Goal: Information Seeking & Learning: Learn about a topic

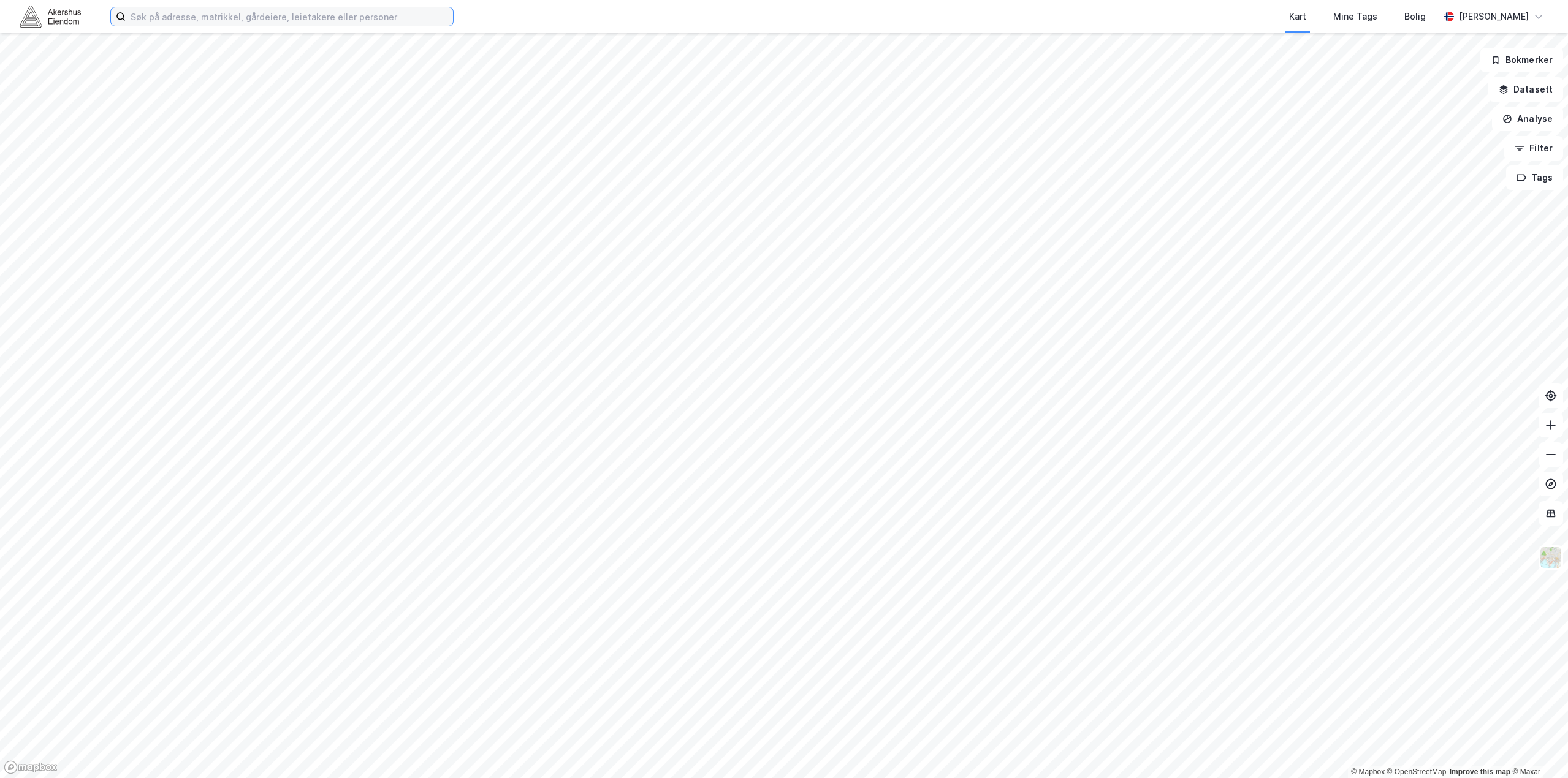
click at [400, 16] on input at bounding box center [289, 16] width 328 height 18
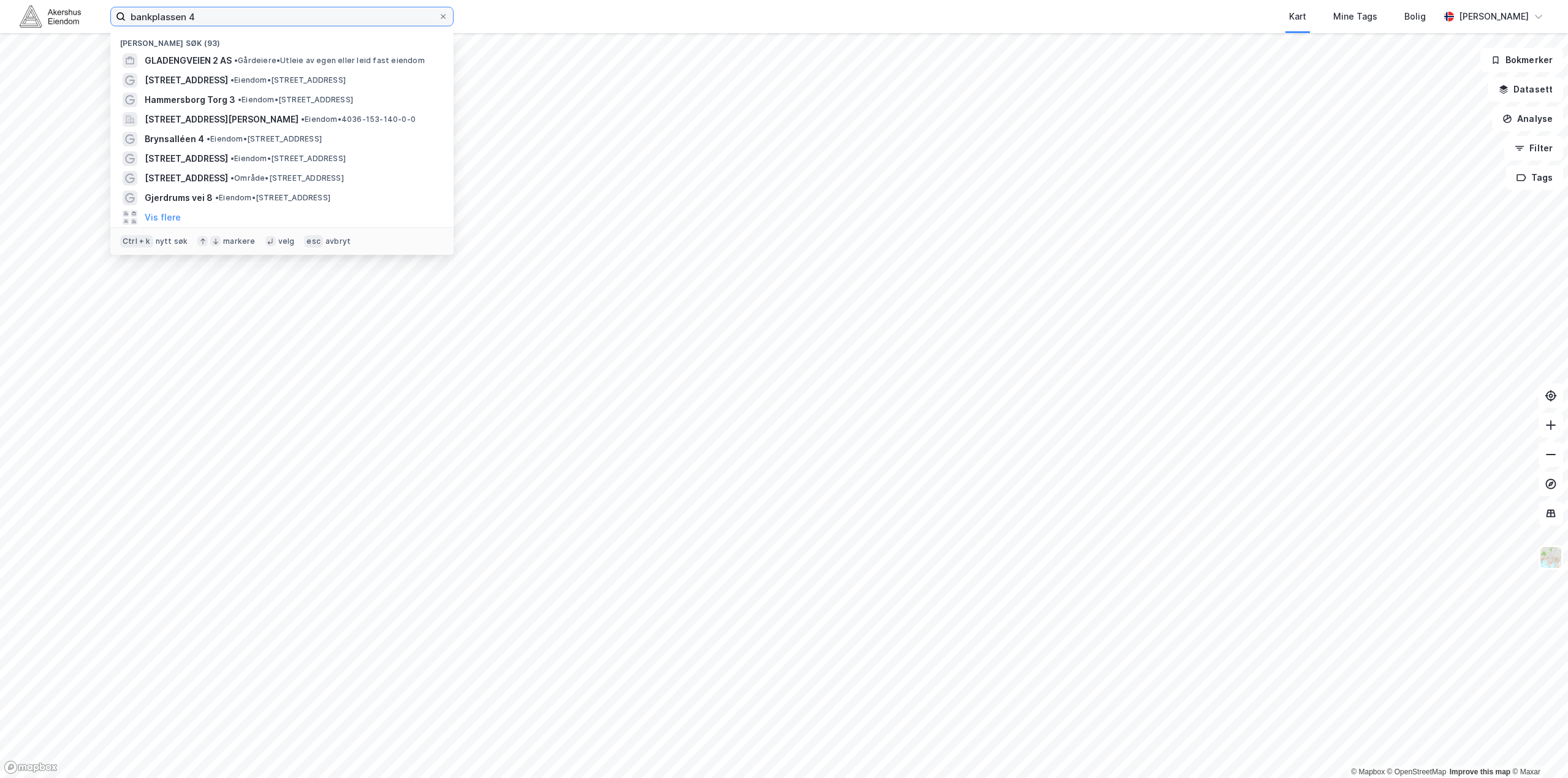
type input "bankplassen 4"
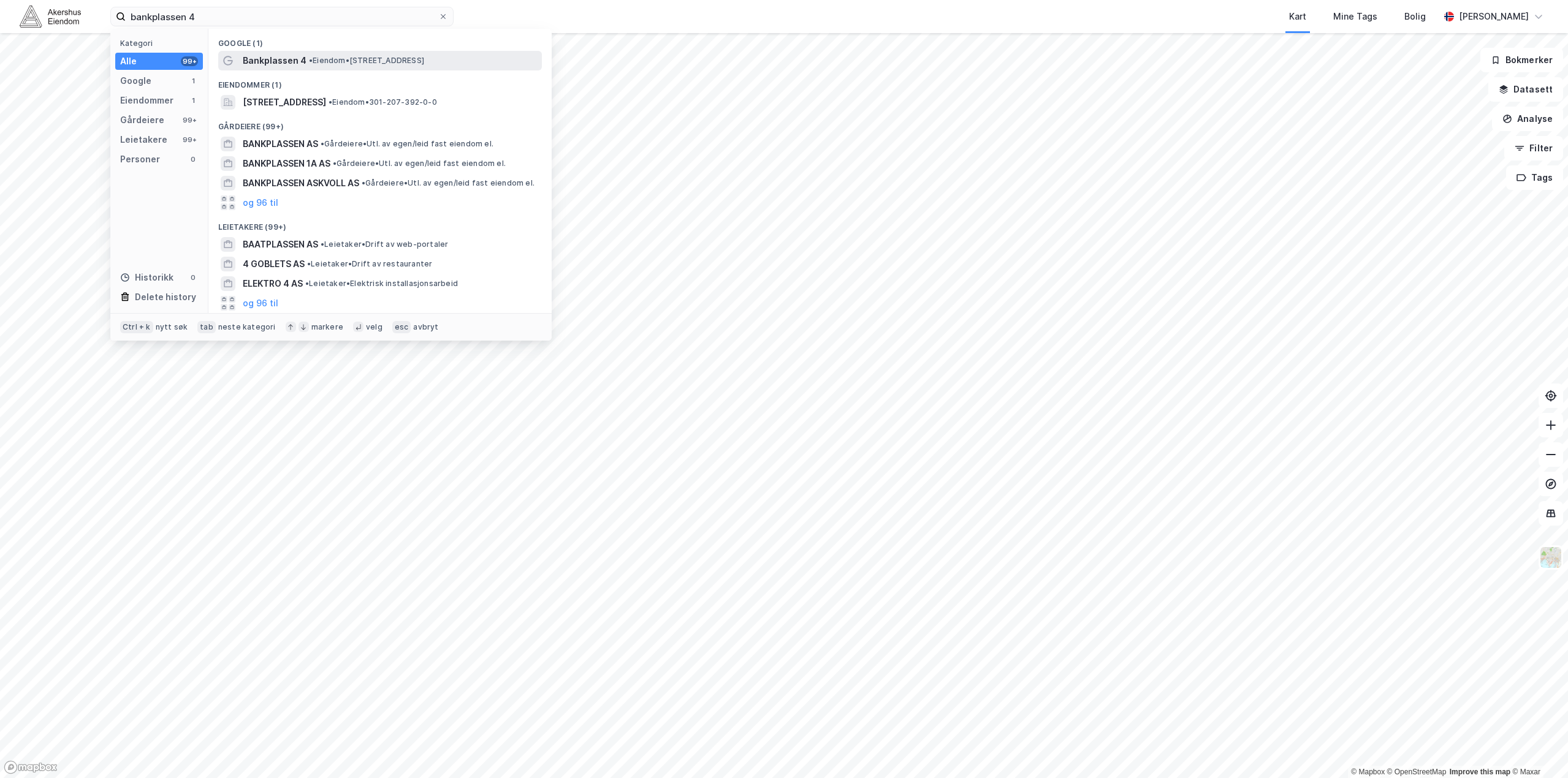
click at [360, 64] on span "• Eiendom • Bankplassen 4, 0151 Oslo" at bounding box center [367, 61] width 115 height 10
